Goal: Navigation & Orientation: Find specific page/section

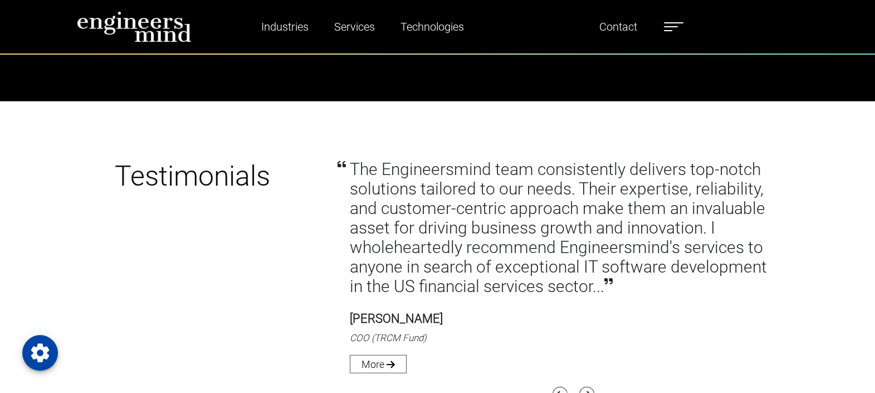
scroll to position [3133, 0]
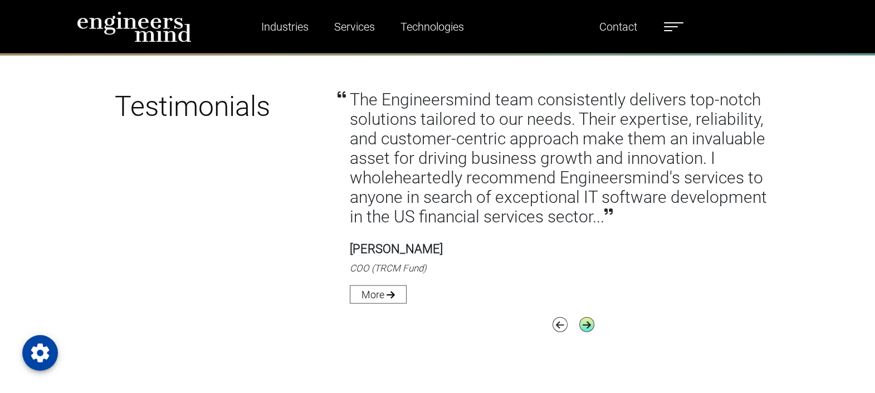
click at [585, 329] on icon "button" at bounding box center [586, 324] width 15 height 15
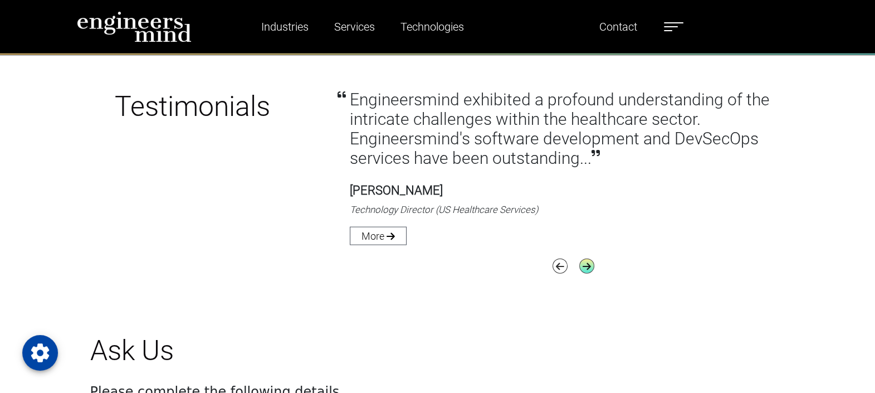
click at [582, 272] on icon "button" at bounding box center [586, 265] width 15 height 15
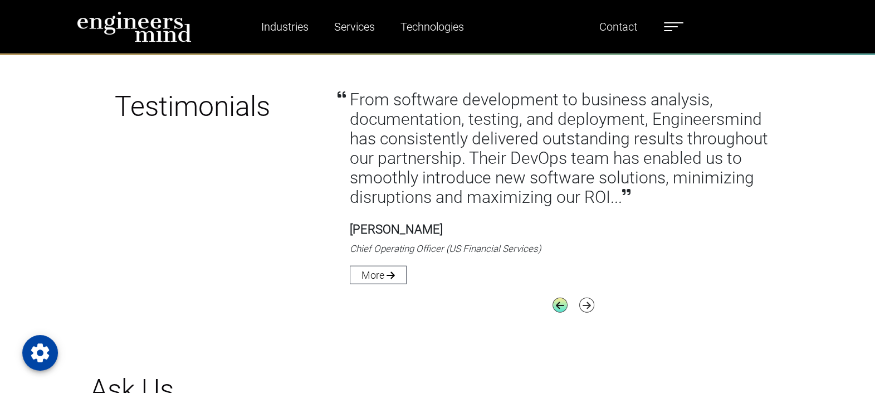
click at [560, 303] on icon "button" at bounding box center [560, 304] width 15 height 15
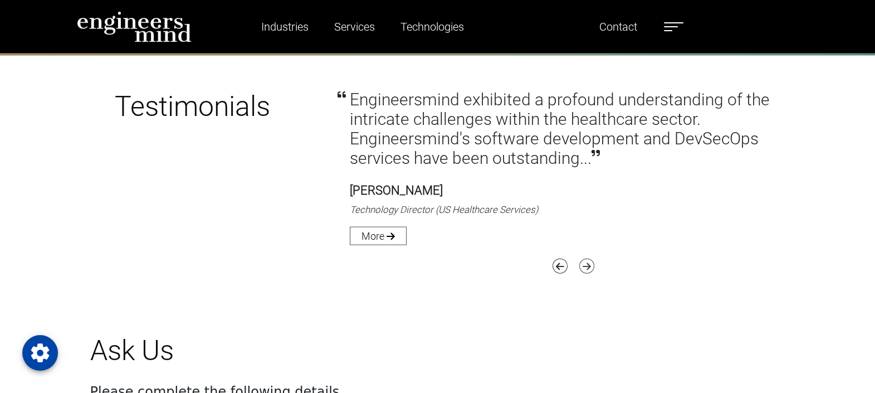
click at [592, 271] on icon "button" at bounding box center [586, 265] width 15 height 15
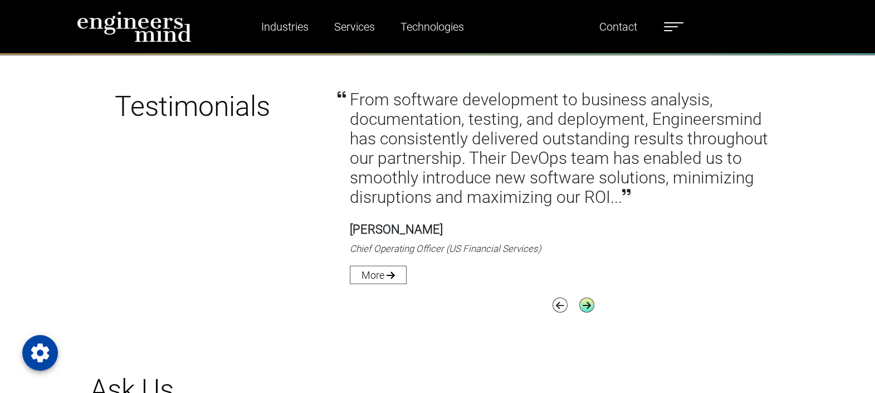
click at [593, 306] on icon "button" at bounding box center [586, 304] width 15 height 15
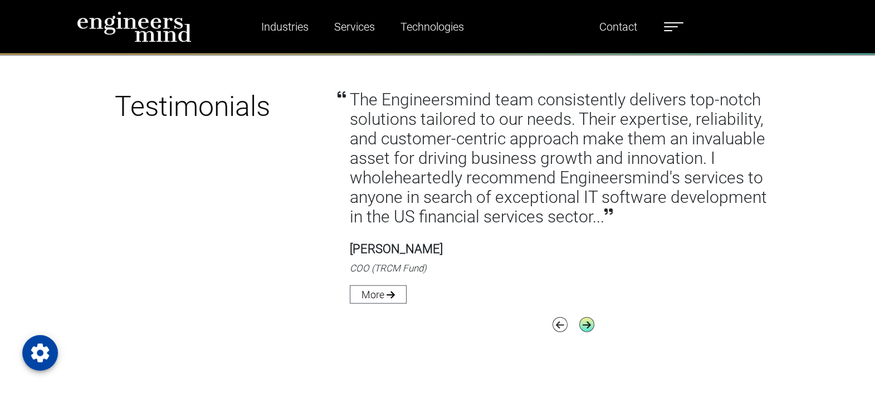
click at [588, 320] on icon "button" at bounding box center [586, 324] width 15 height 15
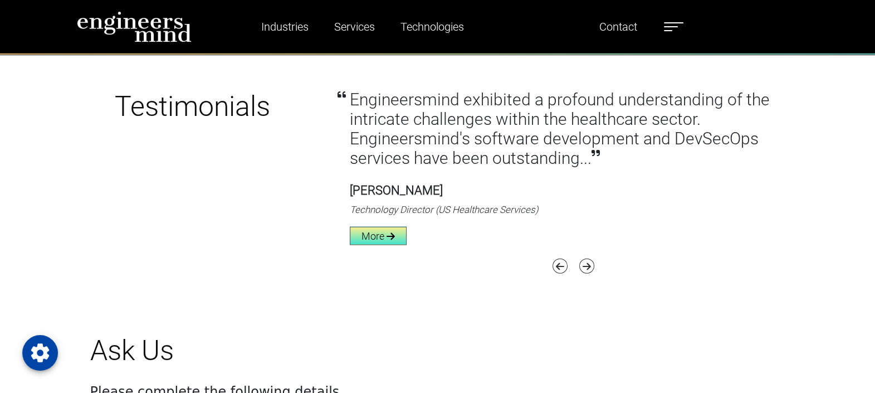
click at [379, 239] on link "More" at bounding box center [378, 236] width 57 height 18
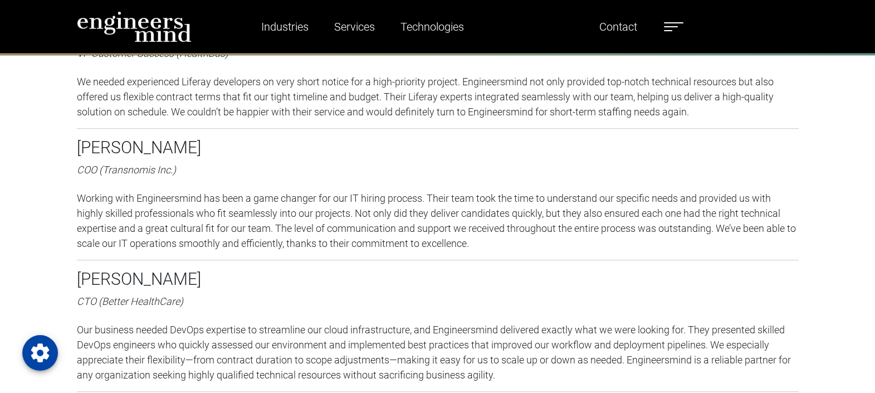
scroll to position [949, 0]
drag, startPoint x: 105, startPoint y: 170, endPoint x: 168, endPoint y: 173, distance: 63.0
click at [168, 173] on icon "COO (Transnomis Inc.)" at bounding box center [126, 170] width 99 height 12
copy icon "ransnomis Inc"
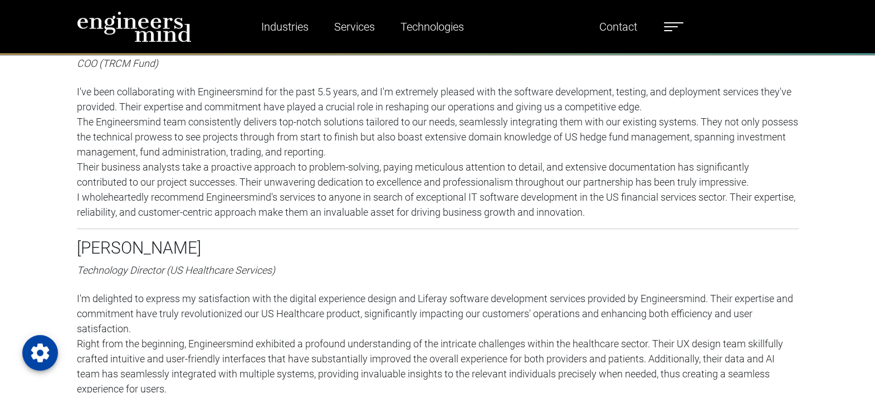
scroll to position [0, 0]
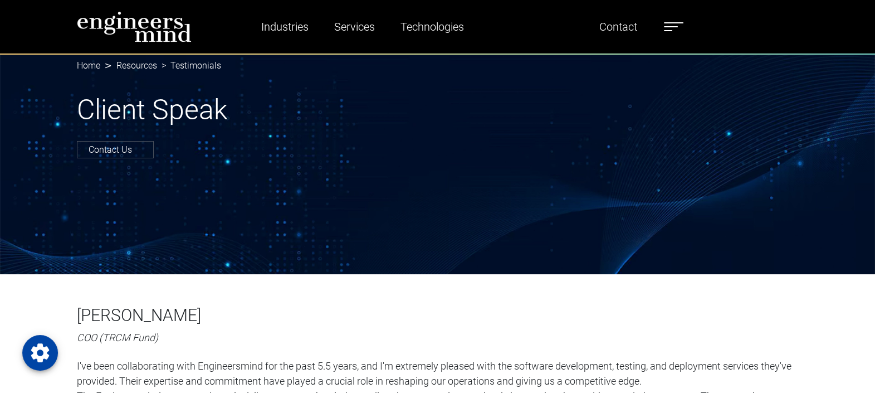
click at [662, 28] on ul "Industries Financial Services Healthcare Manufacturing Services Digital Transfo…" at bounding box center [460, 27] width 458 height 26
click at [668, 28] on label at bounding box center [673, 26] width 19 height 14
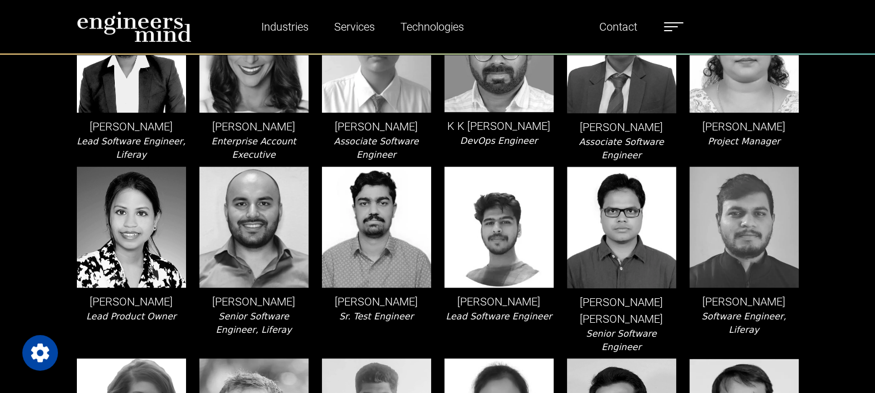
scroll to position [1028, 0]
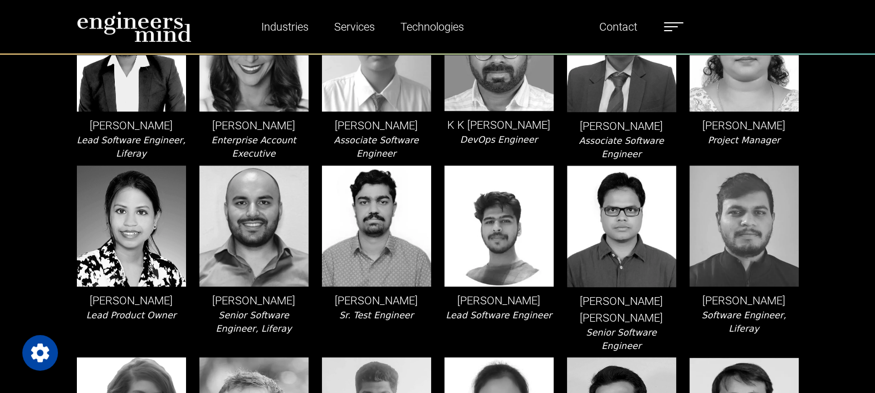
click at [529, 255] on img at bounding box center [498, 225] width 109 height 121
drag, startPoint x: 440, startPoint y: 318, endPoint x: 551, endPoint y: 316, distance: 110.9
click at [551, 316] on div "[PERSON_NAME] Lead Software Engineer" at bounding box center [499, 258] width 123 height 187
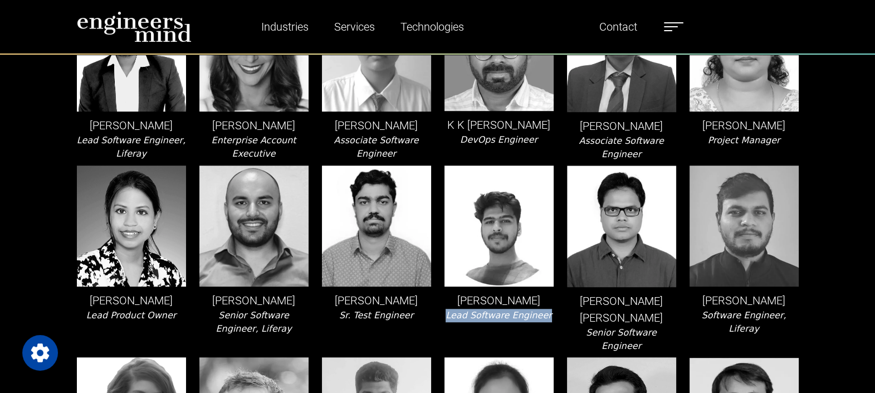
click at [506, 320] on icon "Lead Software Engineer" at bounding box center [499, 315] width 106 height 11
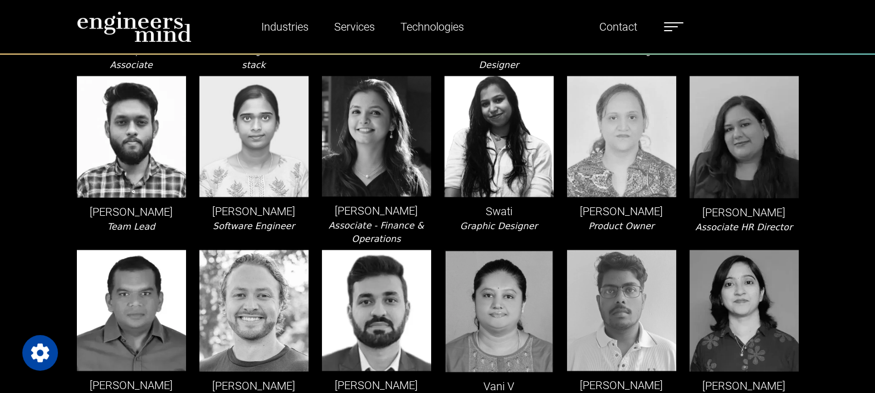
scroll to position [2566, 0]
